Goal: Navigation & Orientation: Find specific page/section

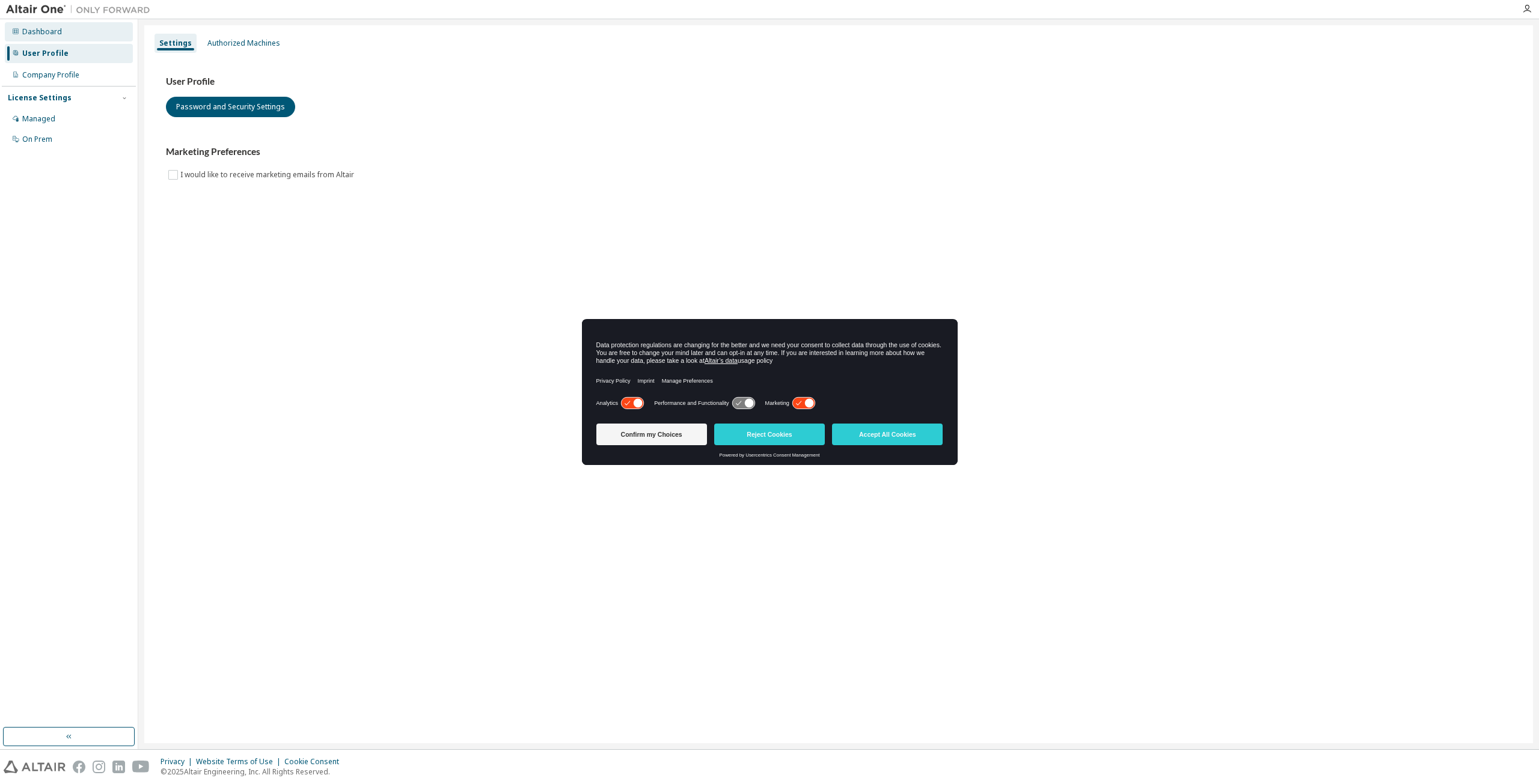
click at [54, 27] on div "Dashboard" at bounding box center [42, 31] width 39 height 10
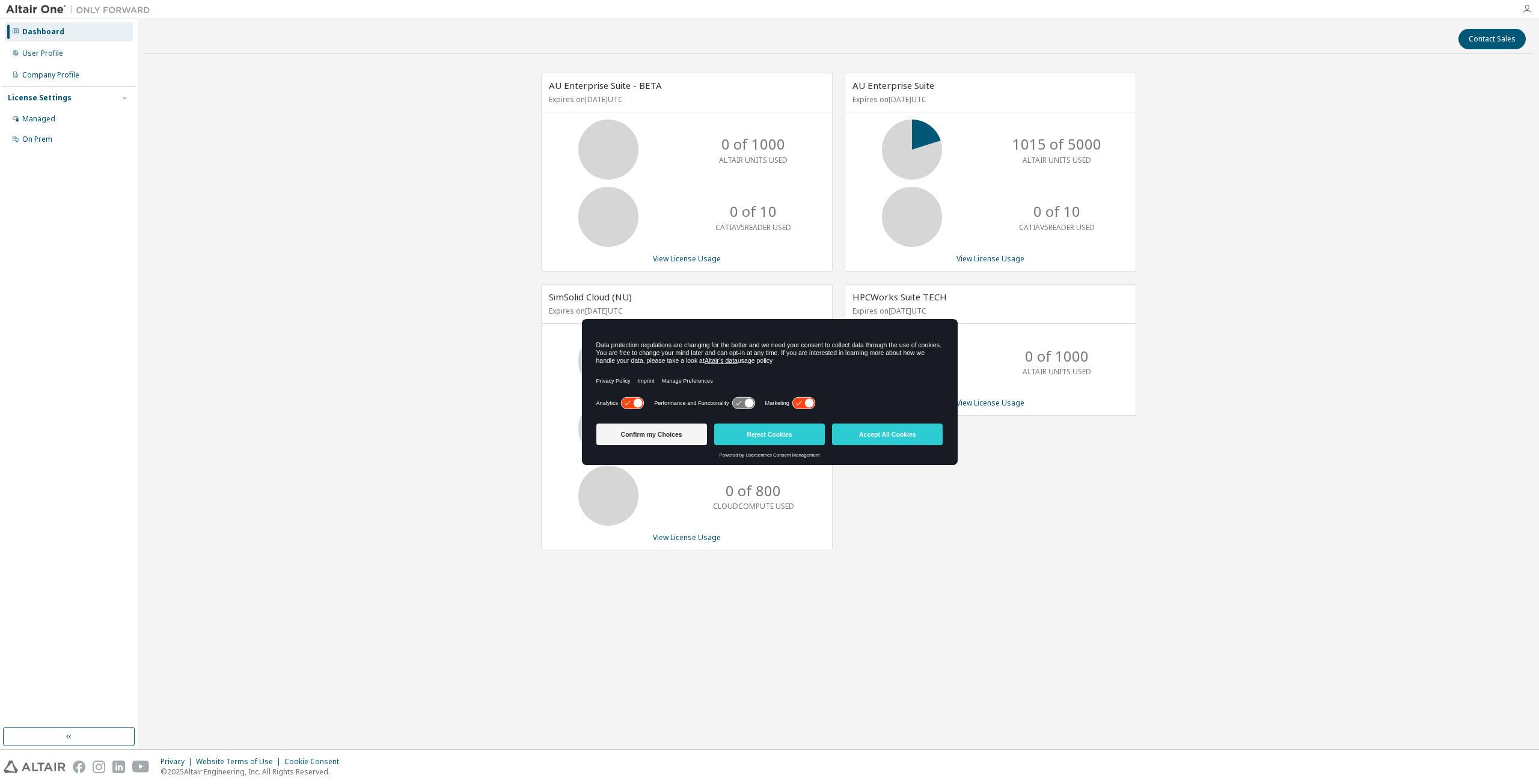
click at [1524, 4] on icon "button" at bounding box center [1527, 9] width 10 height 10
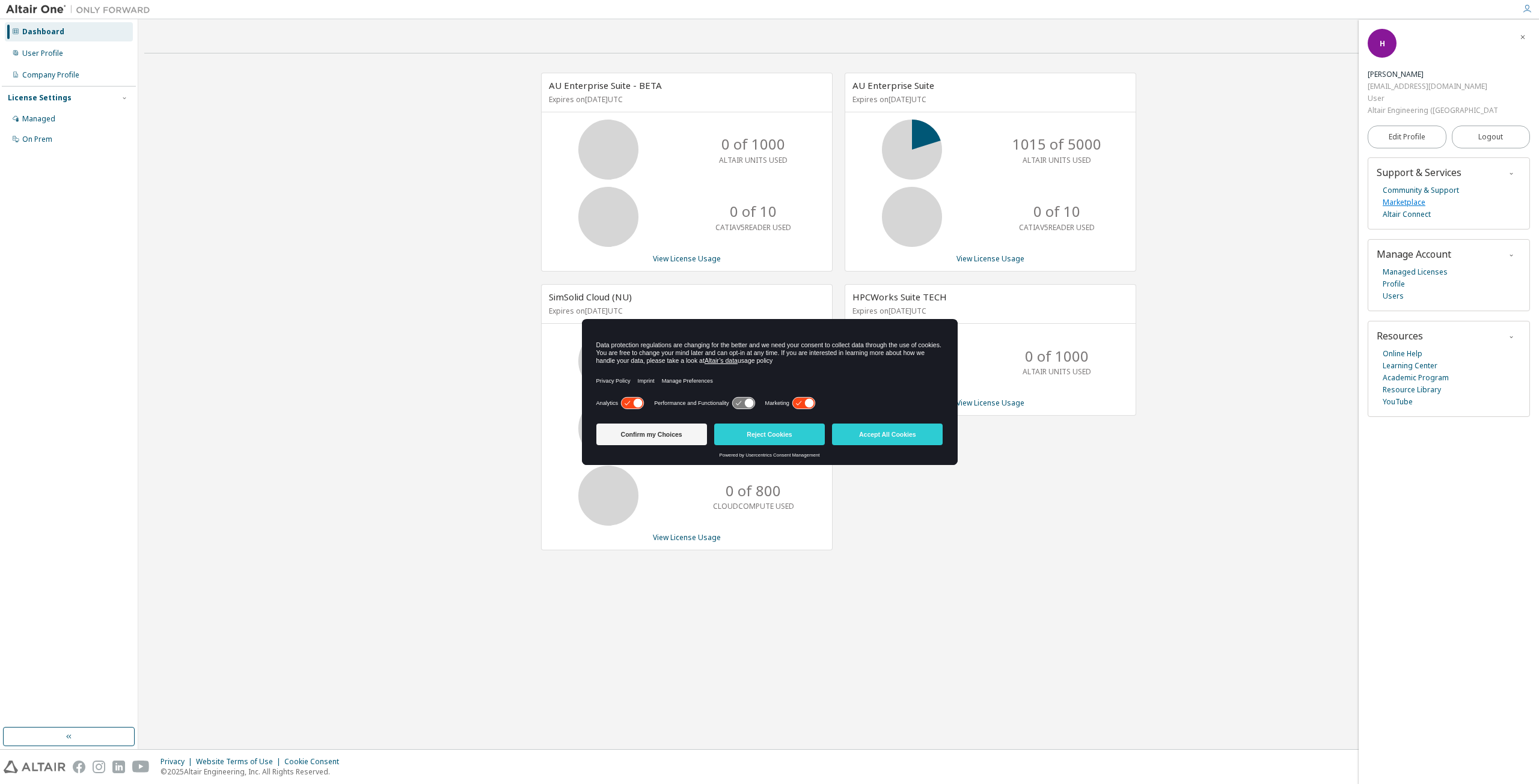
click at [1406, 197] on link "Marketplace" at bounding box center [1404, 203] width 42 height 12
